Goal: Participate in discussion: Engage in conversation with other users on a specific topic

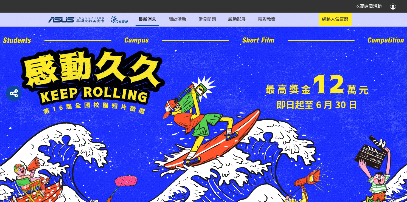
click at [154, 21] on link "最新消息" at bounding box center [147, 20] width 24 height 14
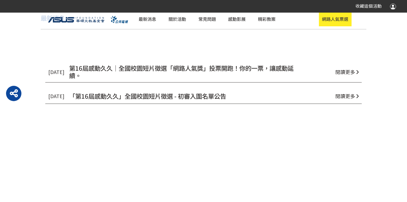
scroll to position [241, 0]
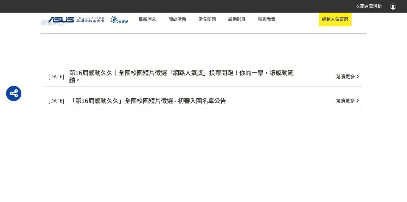
click at [214, 73] on span "第16屆感動久久｜全國校園短片徵選「網路人氣獎」投票開跑！你的一票，讓感動延續。" at bounding box center [181, 76] width 224 height 16
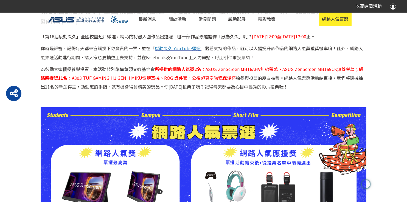
scroll to position [273, 0]
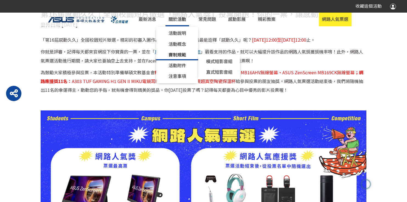
click at [192, 54] on link "賽制規範 橫式短影音組 直式短影音組" at bounding box center [177, 55] width 42 height 11
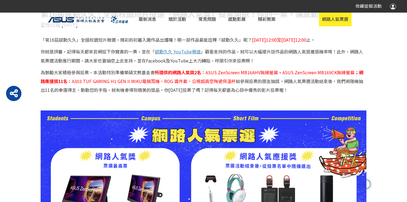
click at [234, 51] on span "」觀看支持的作品，就可以大幅提升該作品的網路人氣獎獲獎機率唷！此外，網路人氣票選活動進行期間，請大家也要抽空上去支持，並在Facebook及YouTube上大…" at bounding box center [202, 55] width 322 height 15
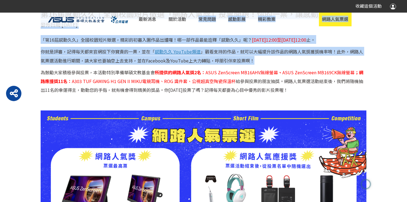
drag, startPoint x: 162, startPoint y: 51, endPoint x: 133, endPoint y: 67, distance: 32.9
click at [133, 67] on div "最新消息 關於活動 活動說明 活動概念 賽制規範 橫式短影音組 直式短影音組 活動附件 注意事項 常見問題 感動影展 精彩教案 網路人氣票選 即日起至 6 月…" at bounding box center [203, 71] width 407 height 662
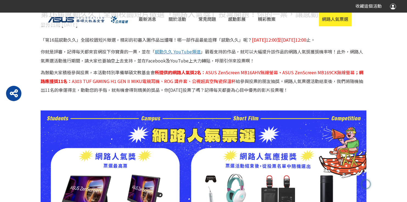
click at [175, 92] on span "給參與投票的朋友抽獎。網路人氣票選活動結束後，我們將隨機抽出11名的幸運得主，動動您的手指，就有機會得到精美的獎品。你今天投票了嗎？記得每天都要為心目中優秀的…" at bounding box center [202, 85] width 322 height 15
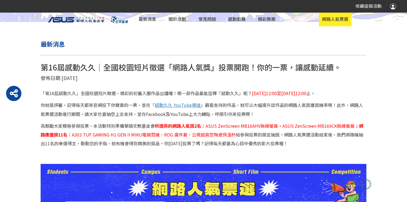
scroll to position [217, 0]
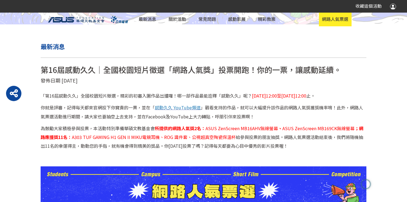
click at [174, 109] on span "感動久久 YouTube頻道" at bounding box center [178, 107] width 46 height 7
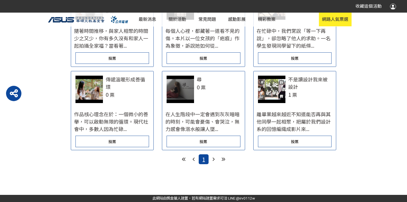
scroll to position [273, 0]
select select "185122:185341:13161"
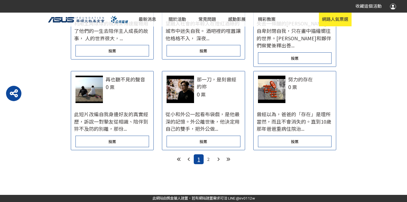
scroll to position [542, 0]
click at [284, 64] on div "投票" at bounding box center [295, 58] width 74 height 12
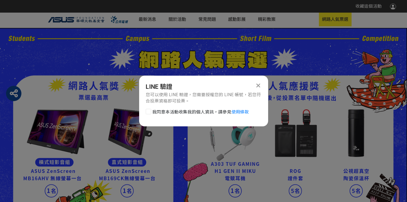
click at [146, 111] on div at bounding box center [148, 111] width 5 height 5
checkbox input "true"
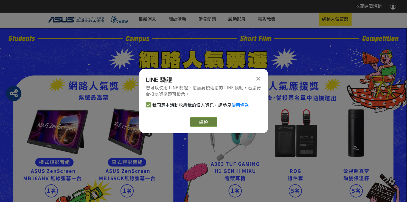
click at [205, 123] on link "繼續" at bounding box center [203, 121] width 27 height 9
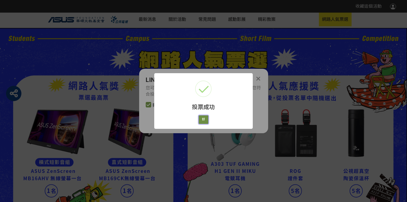
click at [203, 118] on button "好" at bounding box center [204, 119] width 10 height 9
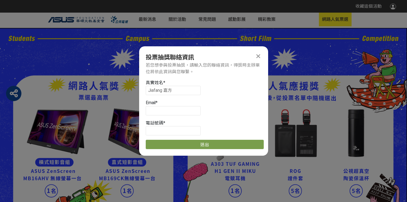
scroll to position [0, 0]
click at [188, 113] on input at bounding box center [173, 110] width 55 height 9
type input "ㄇ"
type input "jiafangart86@gmail.com"
click at [184, 130] on input at bounding box center [173, 130] width 55 height 9
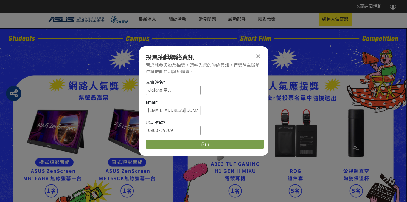
type input "0988739309"
drag, startPoint x: 163, startPoint y: 91, endPoint x: 133, endPoint y: 91, distance: 29.9
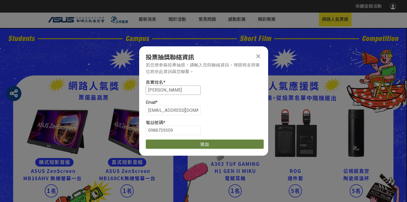
type input "張嘉方"
click at [196, 147] on button "送出" at bounding box center [205, 144] width 118 height 9
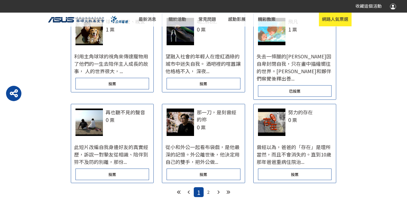
scroll to position [622, 0]
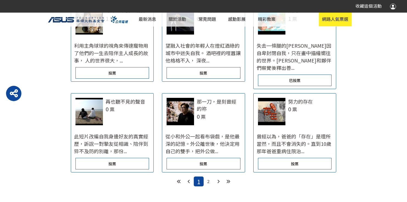
click at [209, 178] on span "2" at bounding box center [208, 181] width 2 height 6
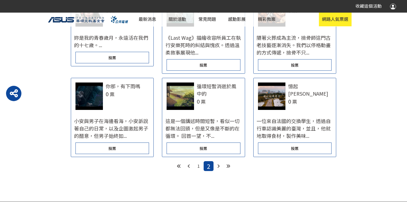
click at [185, 92] on div at bounding box center [179, 96] width 27 height 27
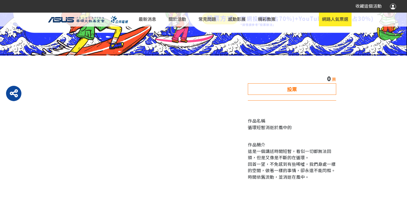
scroll to position [229, 0]
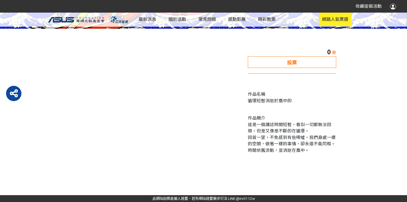
select select "185122:185341:13161"
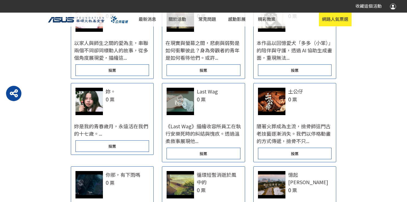
scroll to position [622, 0]
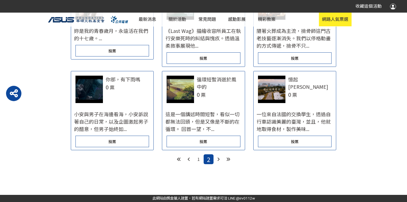
click at [200, 158] on div "1" at bounding box center [199, 159] width 10 height 10
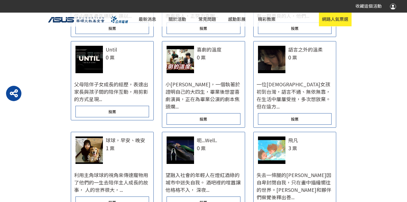
click at [277, 142] on div at bounding box center [271, 150] width 27 height 27
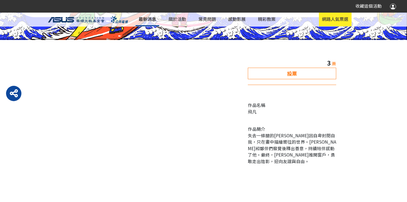
scroll to position [223, 0]
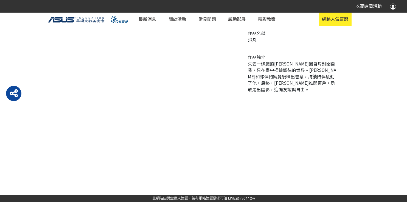
scroll to position [223, 0]
click at [282, 7] on div "投票" at bounding box center [292, 2] width 88 height 12
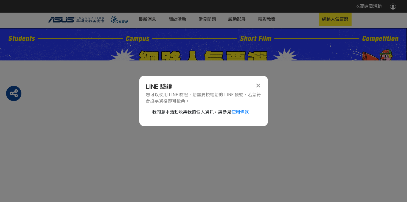
scroll to position [0, 0]
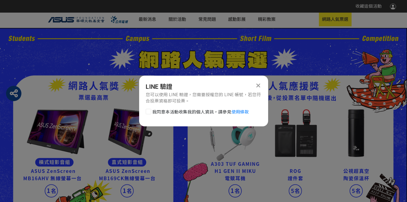
click at [259, 86] on icon at bounding box center [258, 86] width 4 height 6
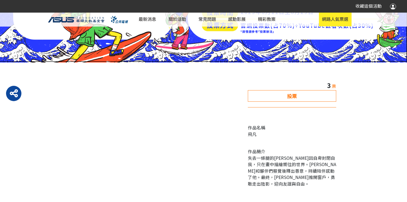
scroll to position [223, 0]
